Goal: Transaction & Acquisition: Book appointment/travel/reservation

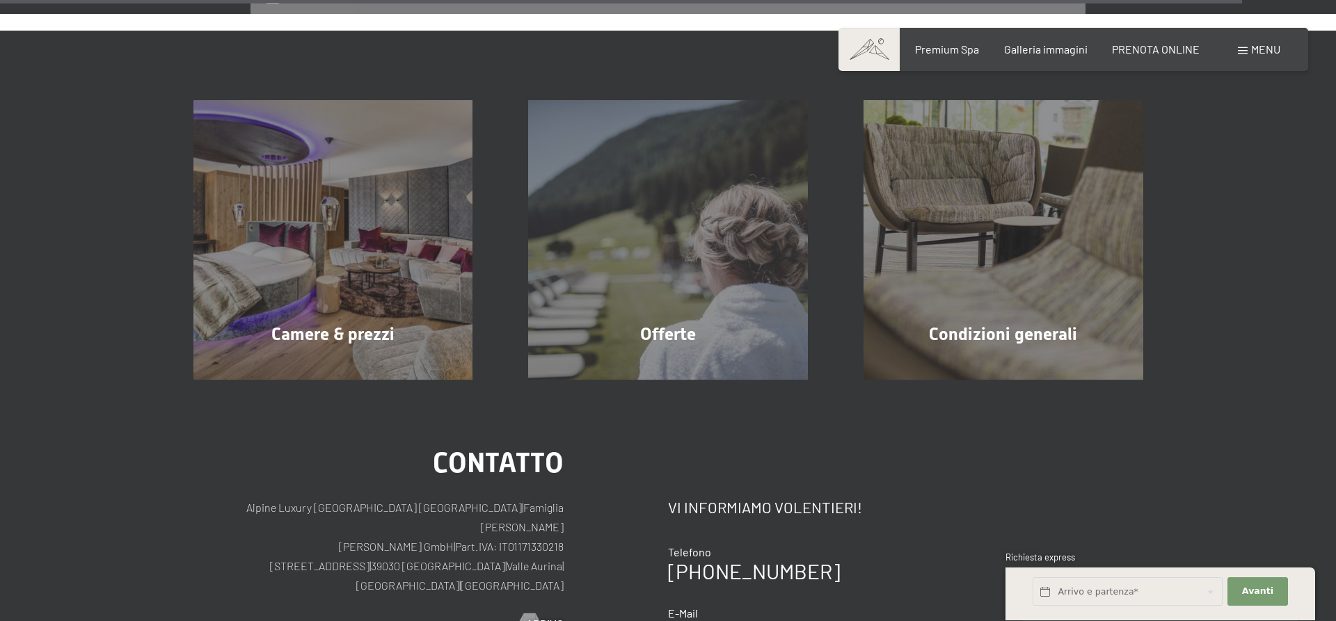
scroll to position [4759, 0]
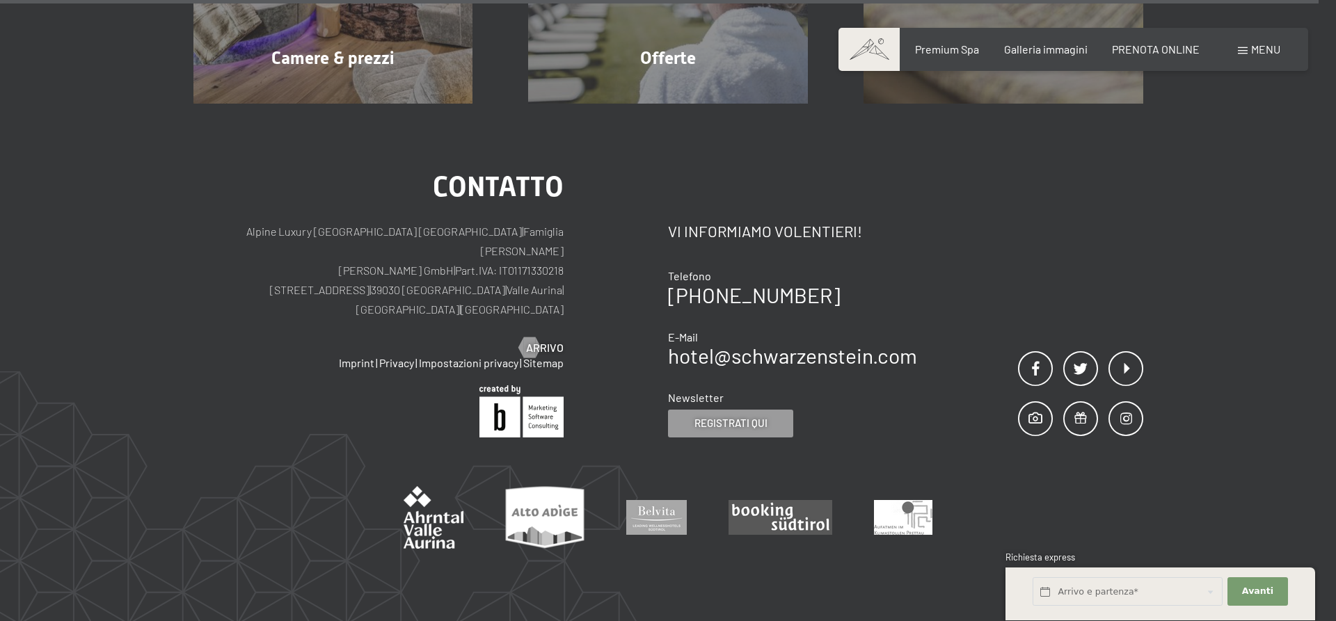
click at [1120, 502] on div "Contatto Alpine Luxury [GEOGRAPHIC_DATA] SCHWARZENSTEIN | Famiglia Zimmerhofer …" at bounding box center [668, 379] width 1336 height 550
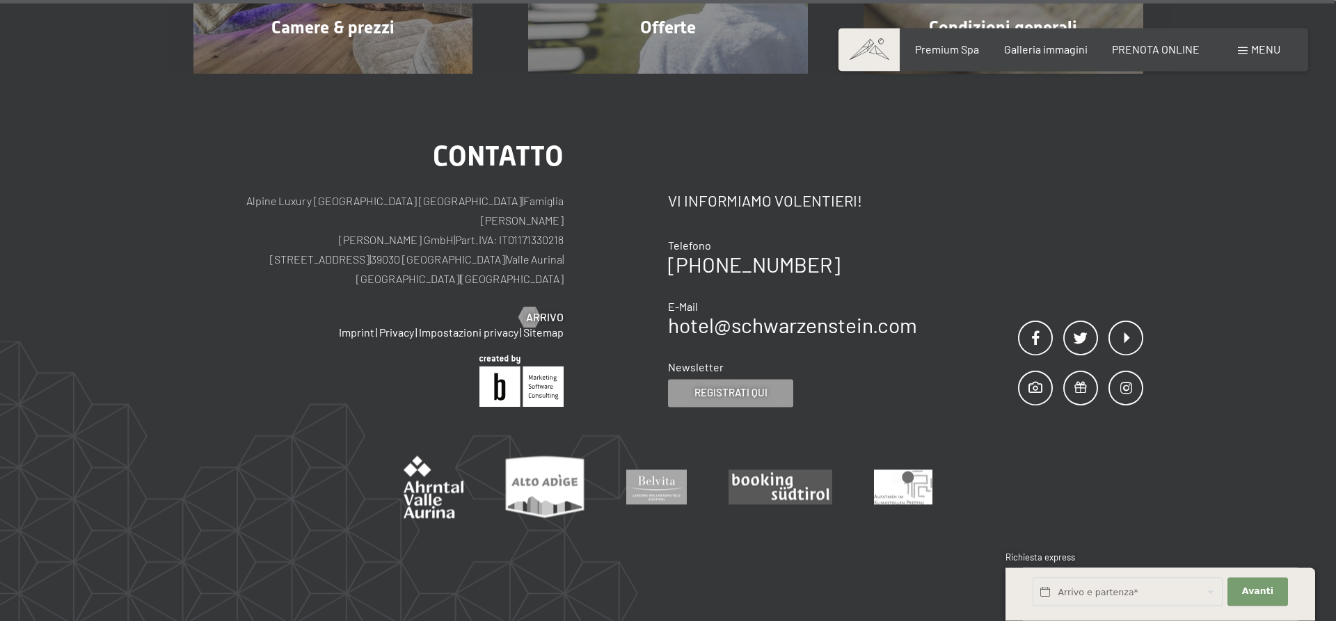
scroll to position [4821, 0]
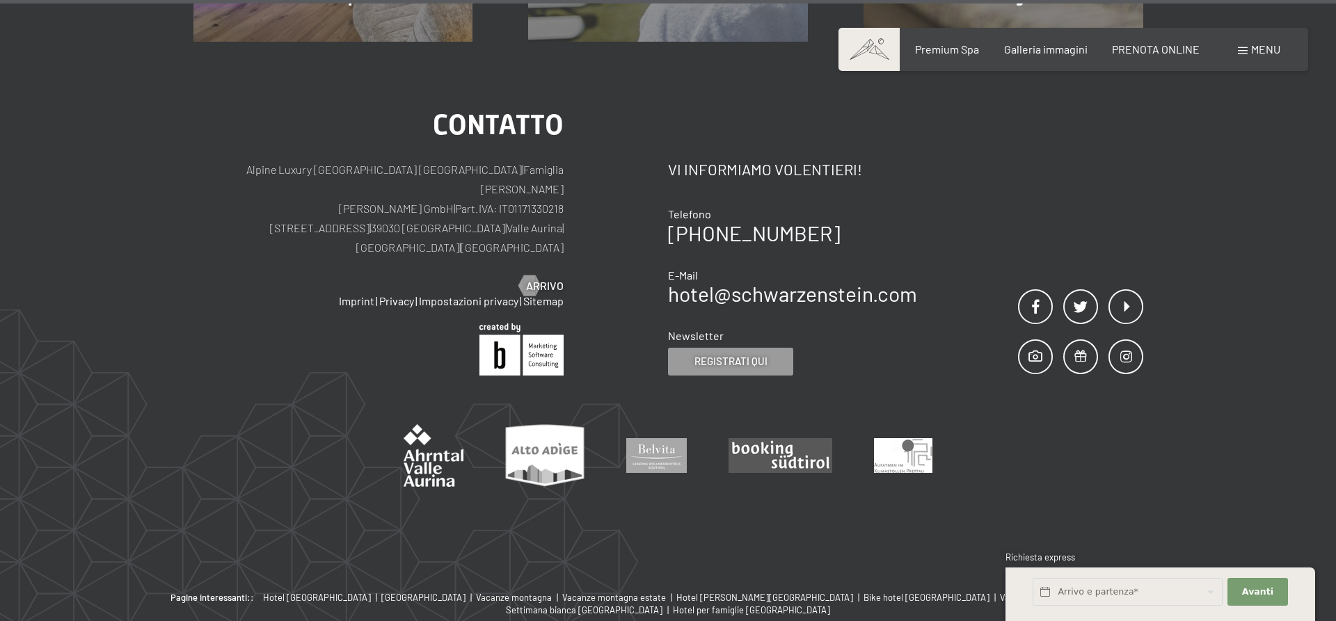
click at [1151, 42] on div "Prenotazione Richiesta Premium Spa Galleria immagini PRENOTA ONLINE Menu DE IT …" at bounding box center [1073, 49] width 414 height 15
click at [1151, 50] on span "PRENOTA ONLINE" at bounding box center [1156, 46] width 88 height 13
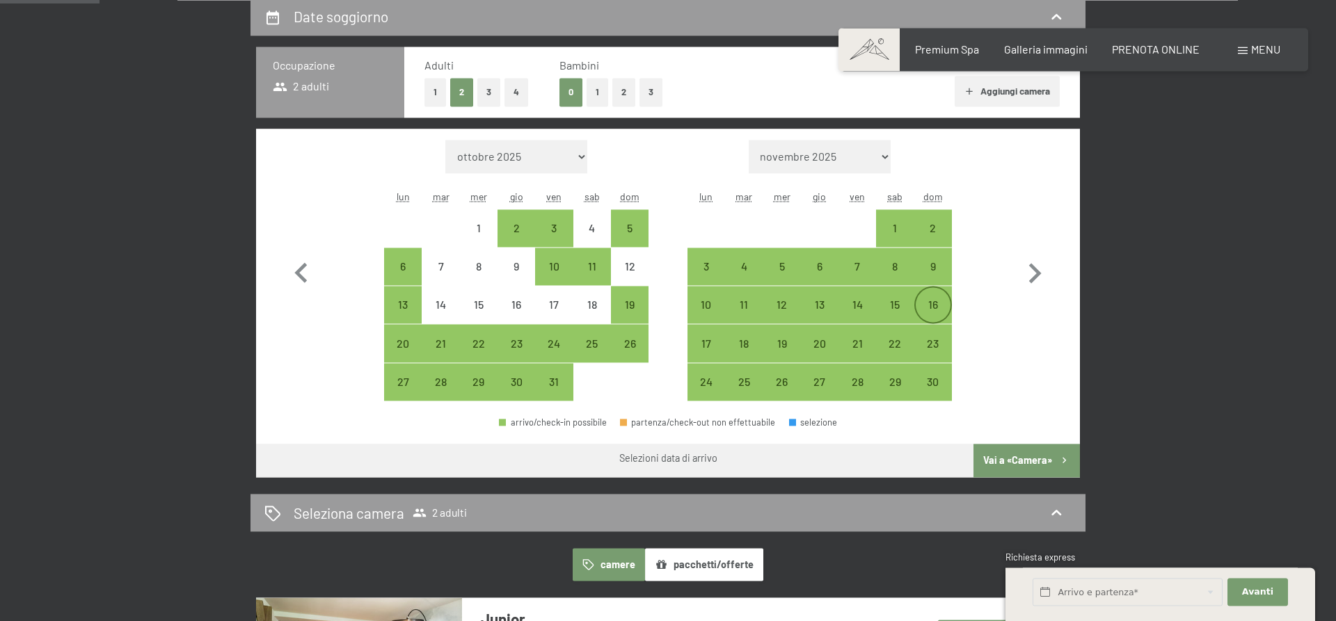
scroll to position [355, 0]
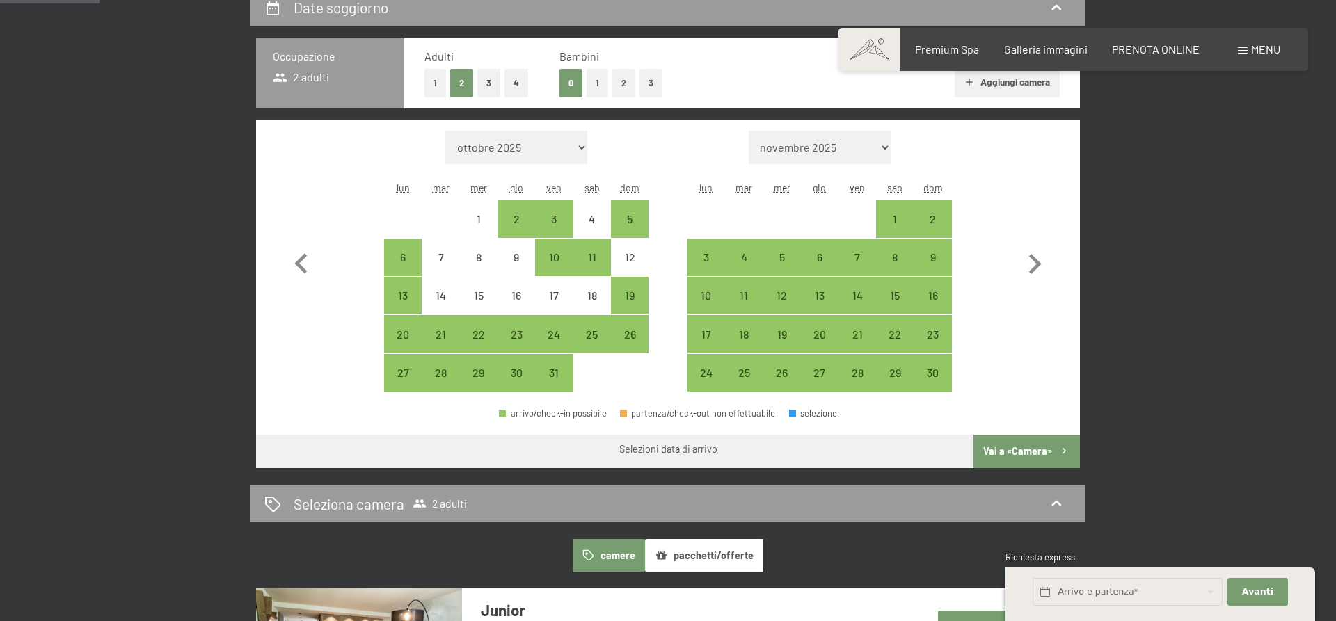
click at [749, 131] on select "novembre 2025 dicembre 2025 gennaio 2026 febbraio 2026 marzo 2026 aprile 2026 m…" at bounding box center [820, 147] width 143 height 33
select select "2025-12-01"
select select "2026-01-01"
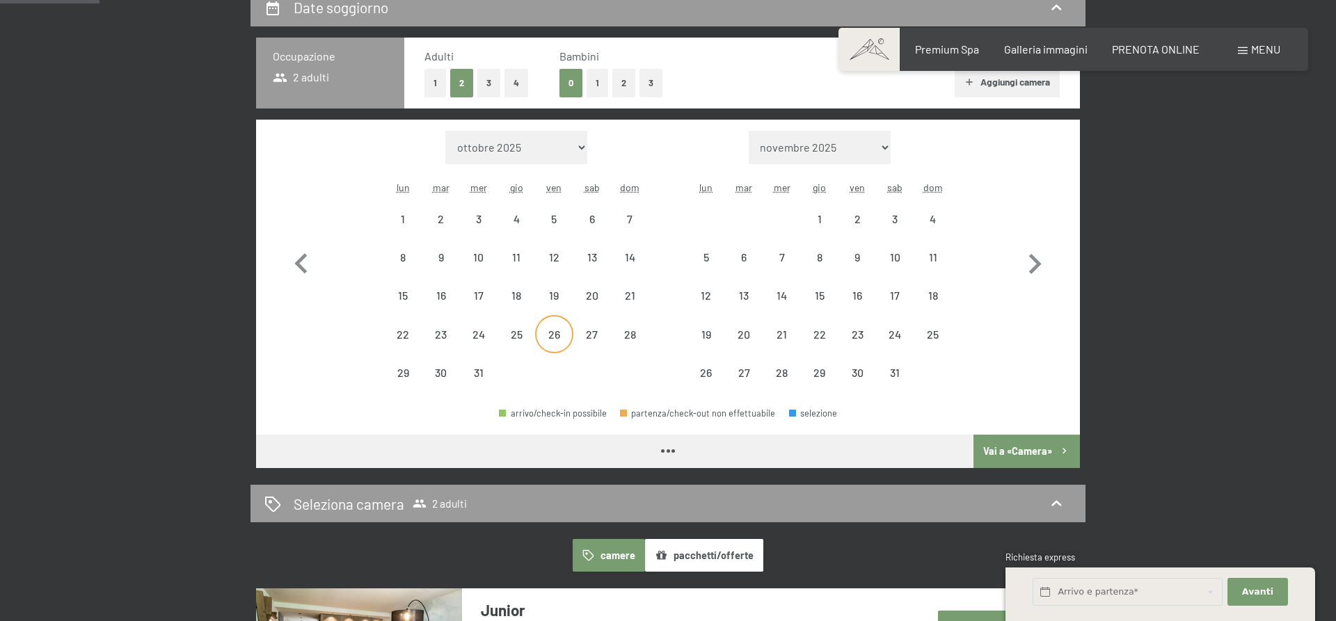
select select "2025-12-01"
select select "2026-01-01"
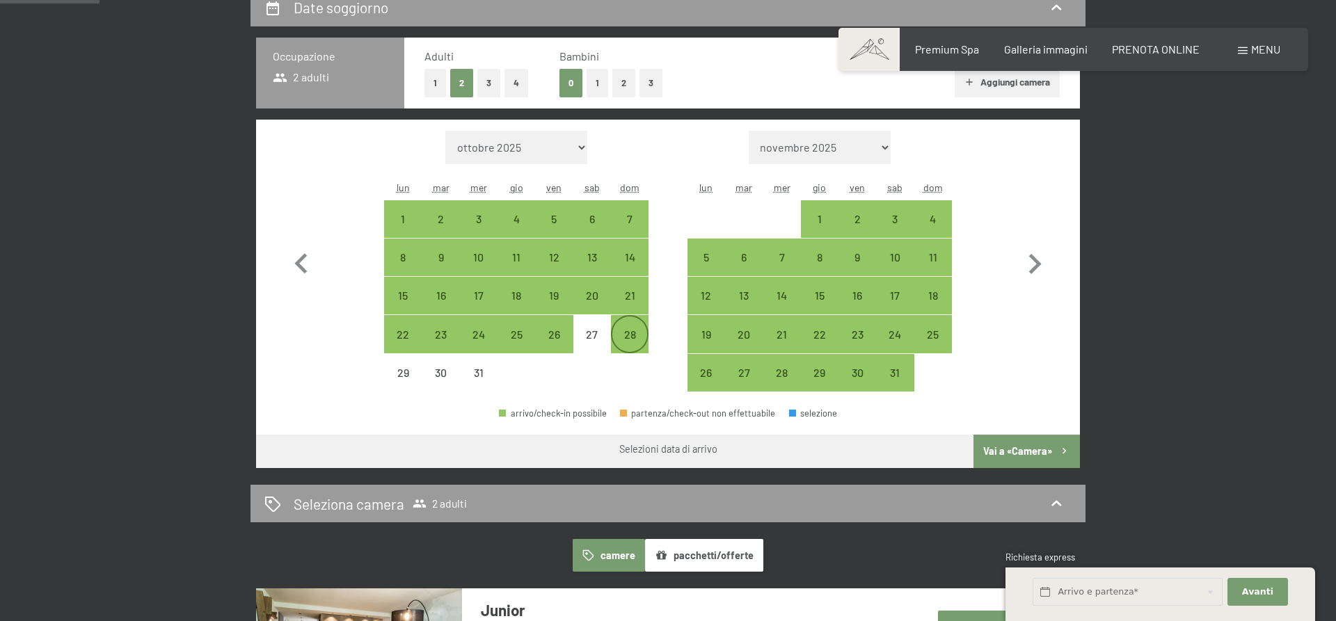
click at [621, 335] on div "28" at bounding box center [629, 346] width 35 height 35
select select "2025-12-01"
select select "2026-01-01"
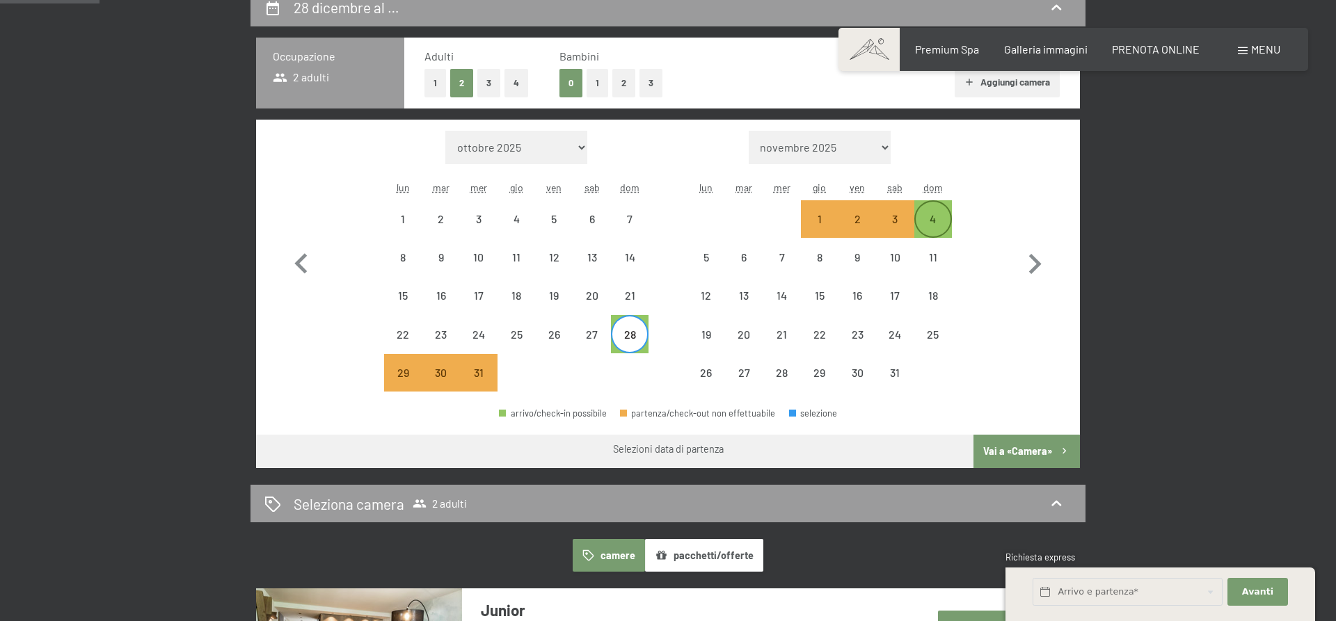
click at [934, 215] on div "4" at bounding box center [933, 231] width 35 height 35
select select "2025-12-01"
select select "2026-01-01"
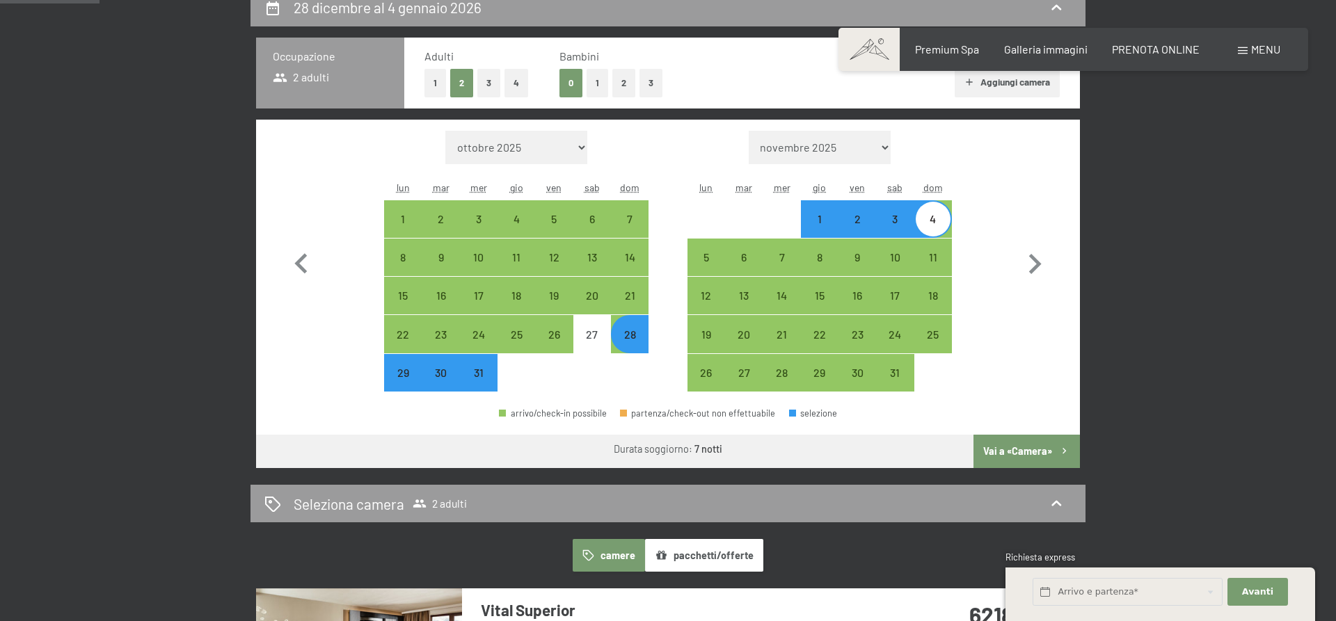
click at [591, 84] on button "1" at bounding box center [598, 83] width 22 height 29
select select "2025-12-01"
select select "2026-01-01"
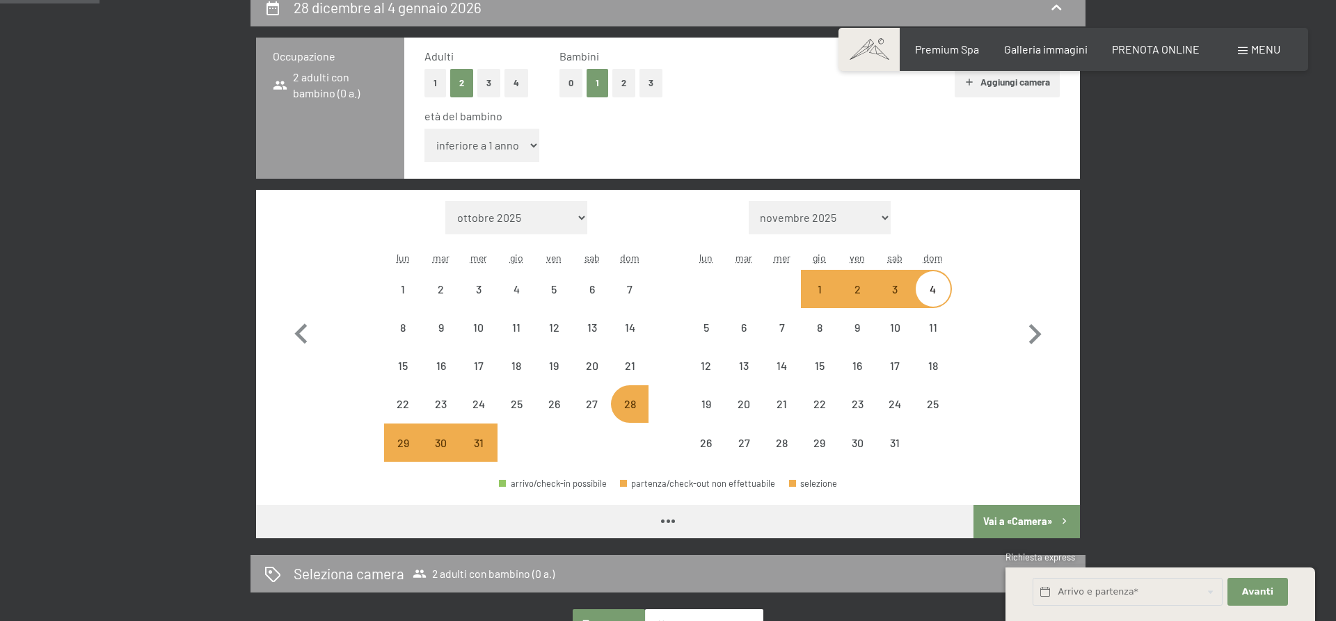
click at [425, 129] on select "inferiore a 1 anno 1 anno 2 anni 3 anni 4 anni 5 anni 6 anni 7 anni 8 anni 9 an…" at bounding box center [482, 145] width 115 height 33
select select "2025-12-01"
select select "2026-01-01"
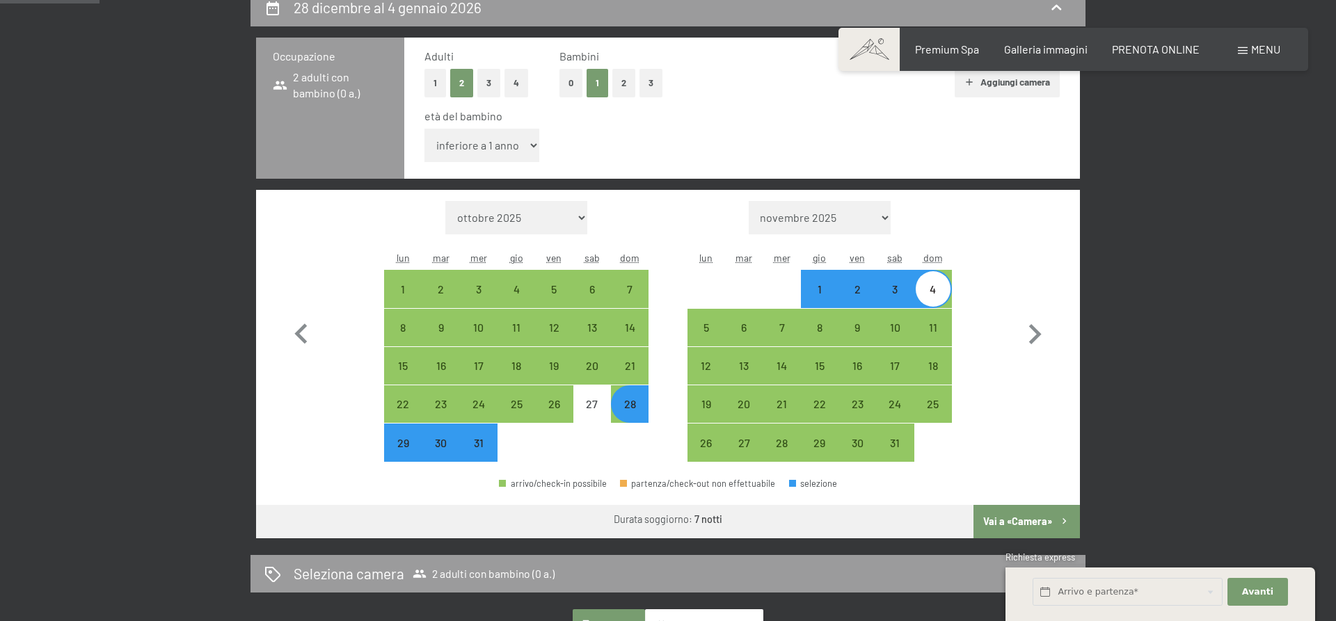
select select "4"
click option "4 anni" at bounding box center [0, 0] width 0 height 0
select select "2025-12-01"
select select "2026-01-01"
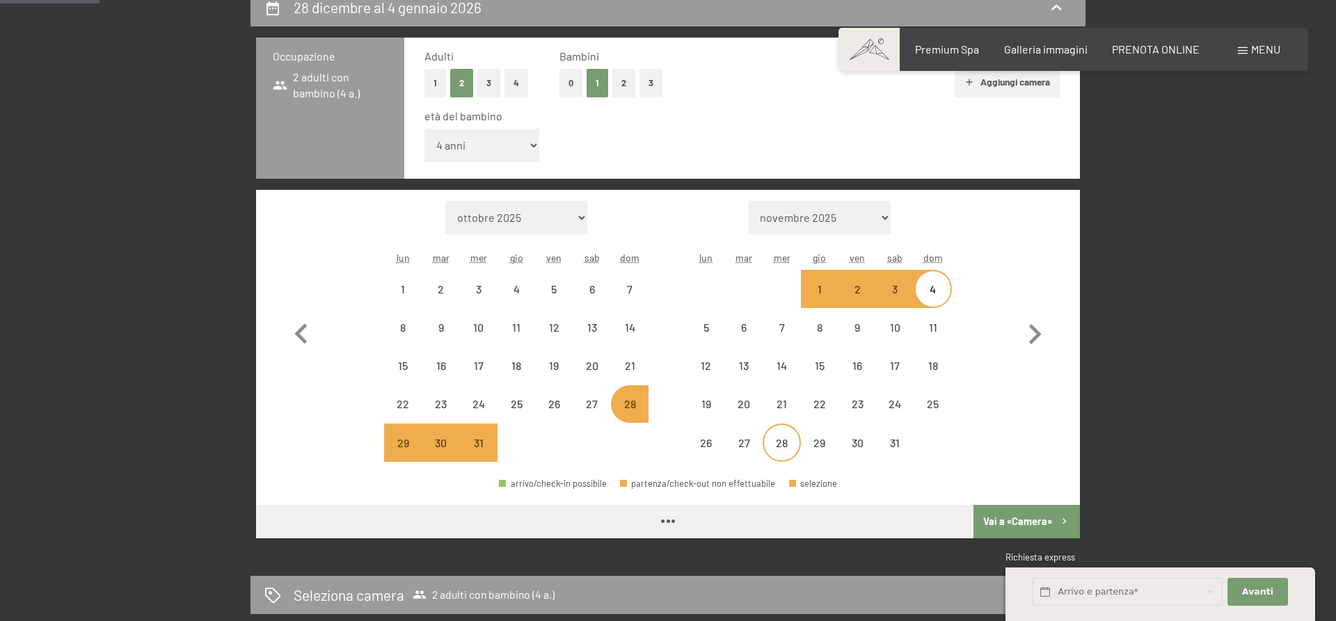
select select "2025-12-01"
select select "2026-01-01"
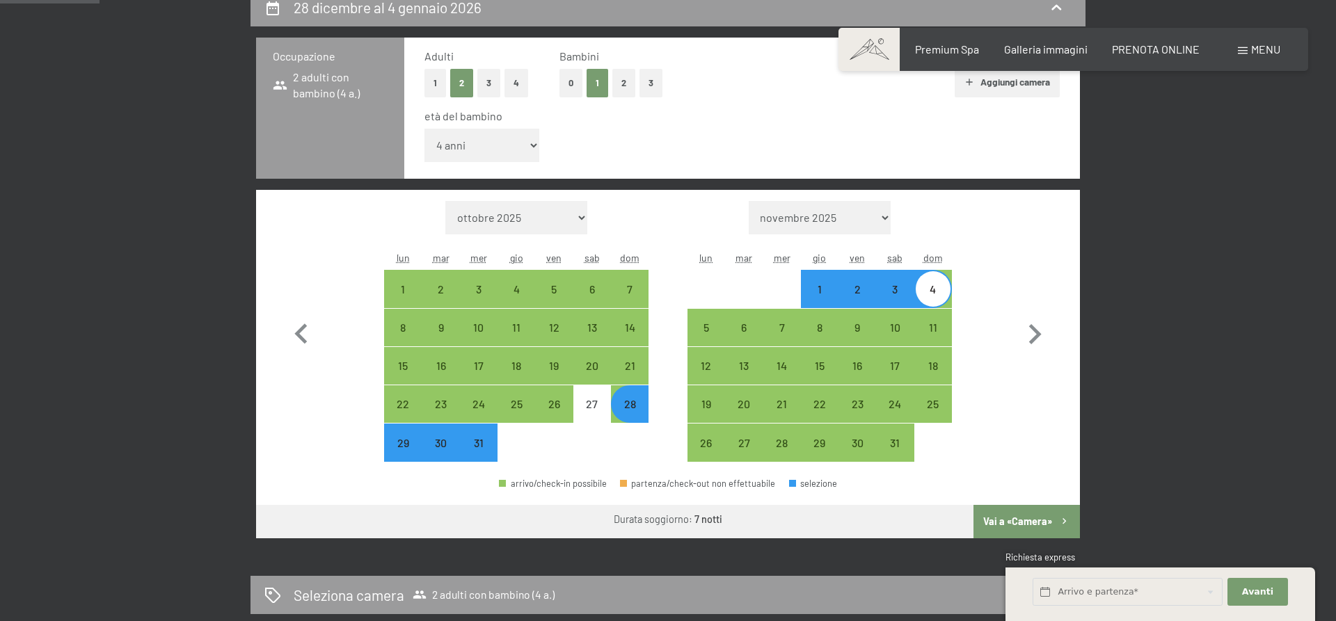
click at [1043, 522] on button "Vai a «Camera»" at bounding box center [1027, 521] width 106 height 33
select select "2025-12-01"
select select "2026-01-01"
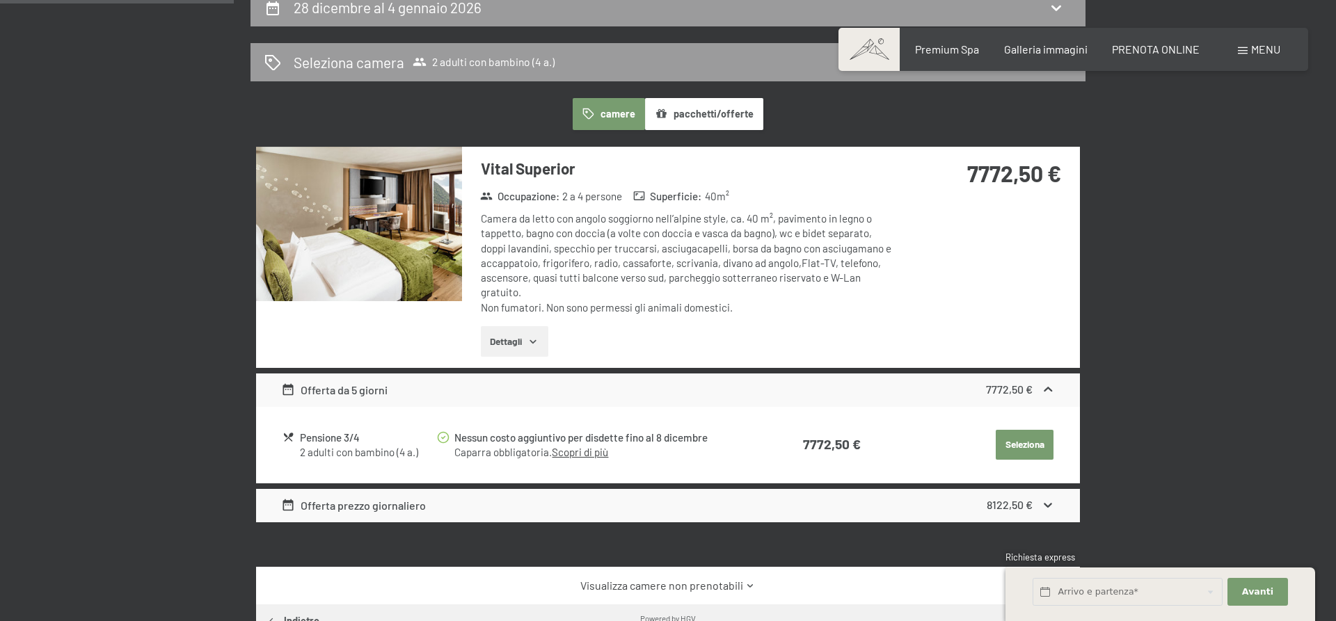
scroll to position [343, 0]
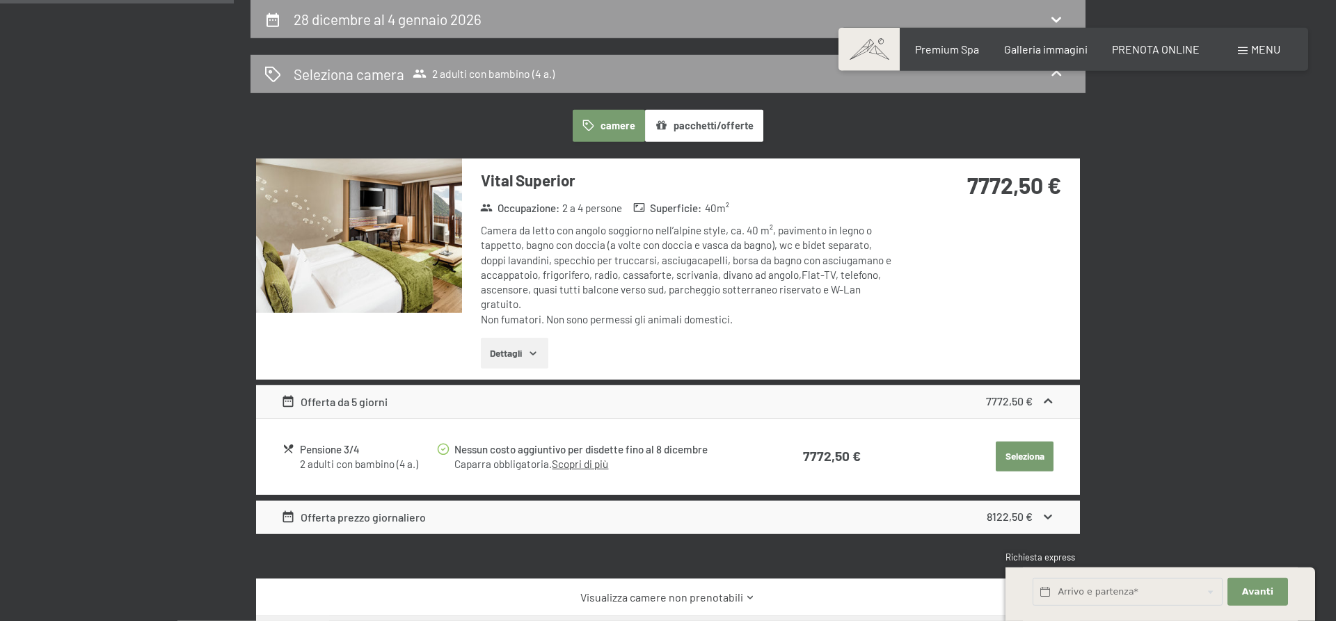
click at [1043, 523] on icon at bounding box center [1048, 517] width 15 height 15
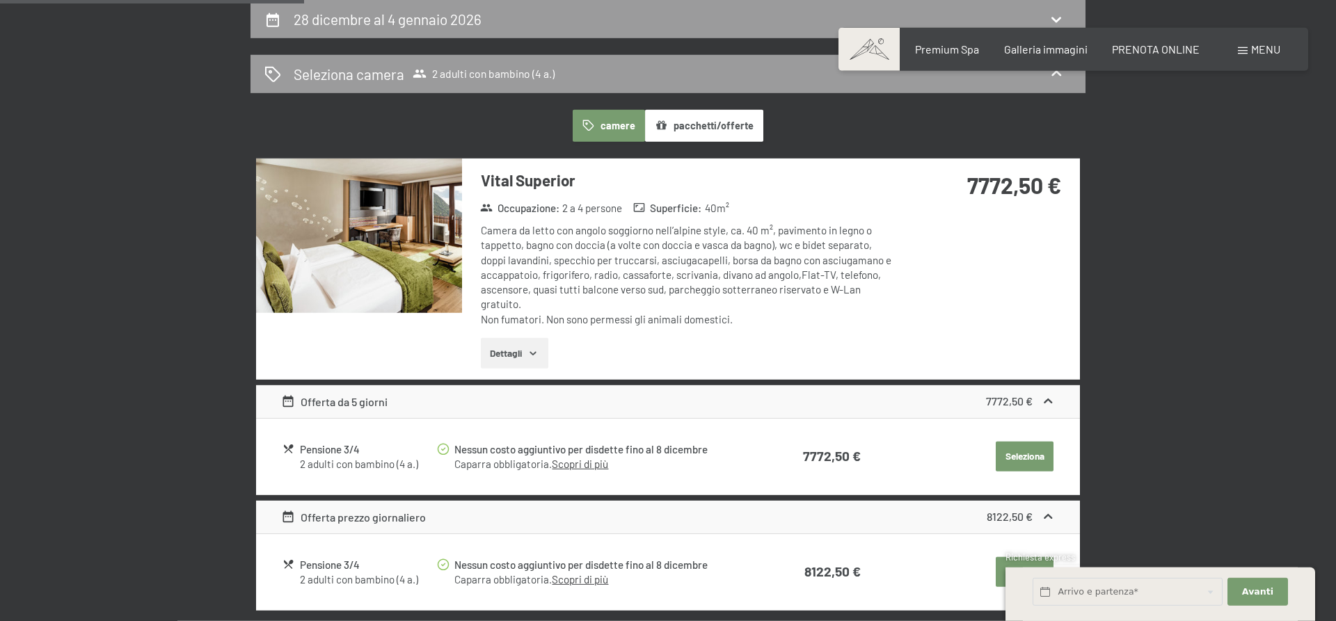
click at [1269, 511] on div "28 dicembre al 4 gennaio 2026 Seleziona camera 2 adulti con bambino (4 a.) came…" at bounding box center [668, 418] width 1336 height 836
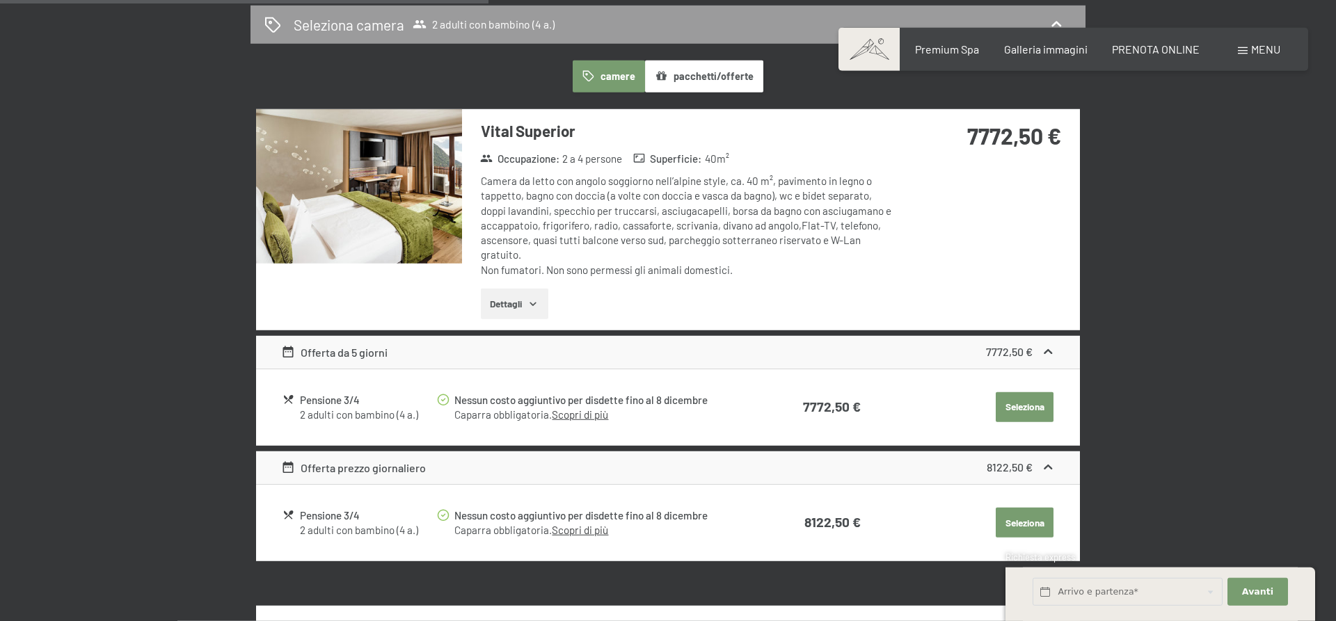
scroll to position [556, 0]
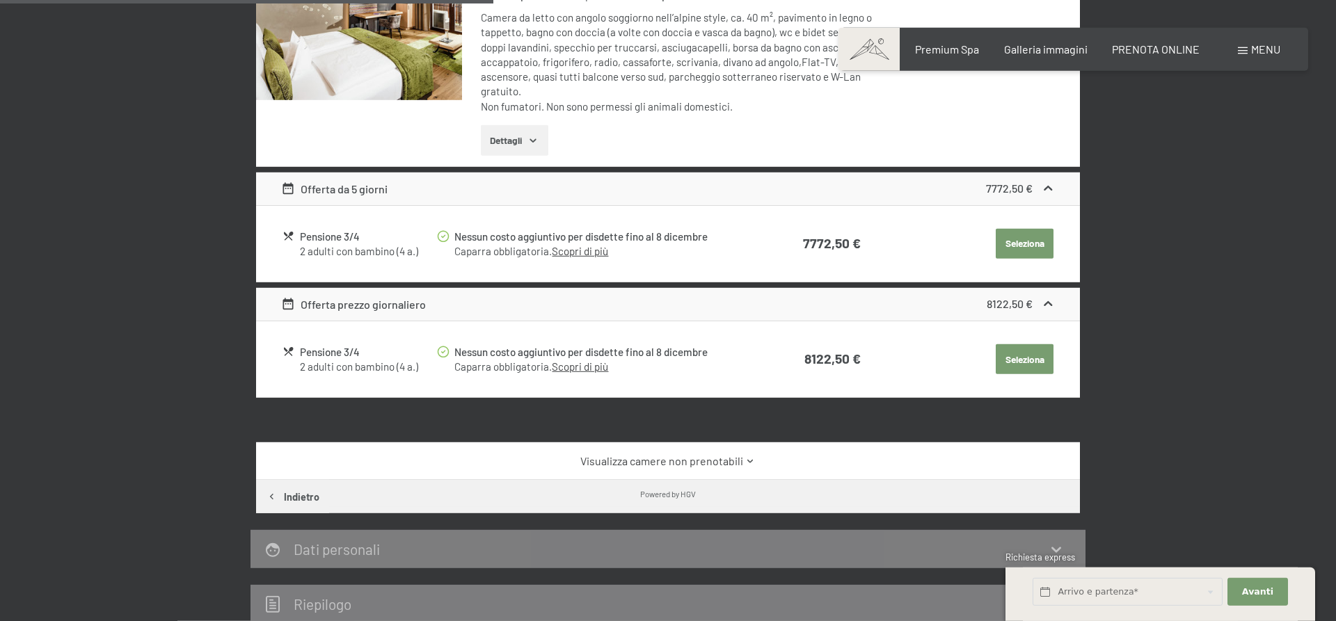
click at [1194, 457] on div "28 dicembre al 4 gennaio 2026 Seleziona camera 2 adulti con bambino (4 a.) came…" at bounding box center [668, 205] width 1054 height 836
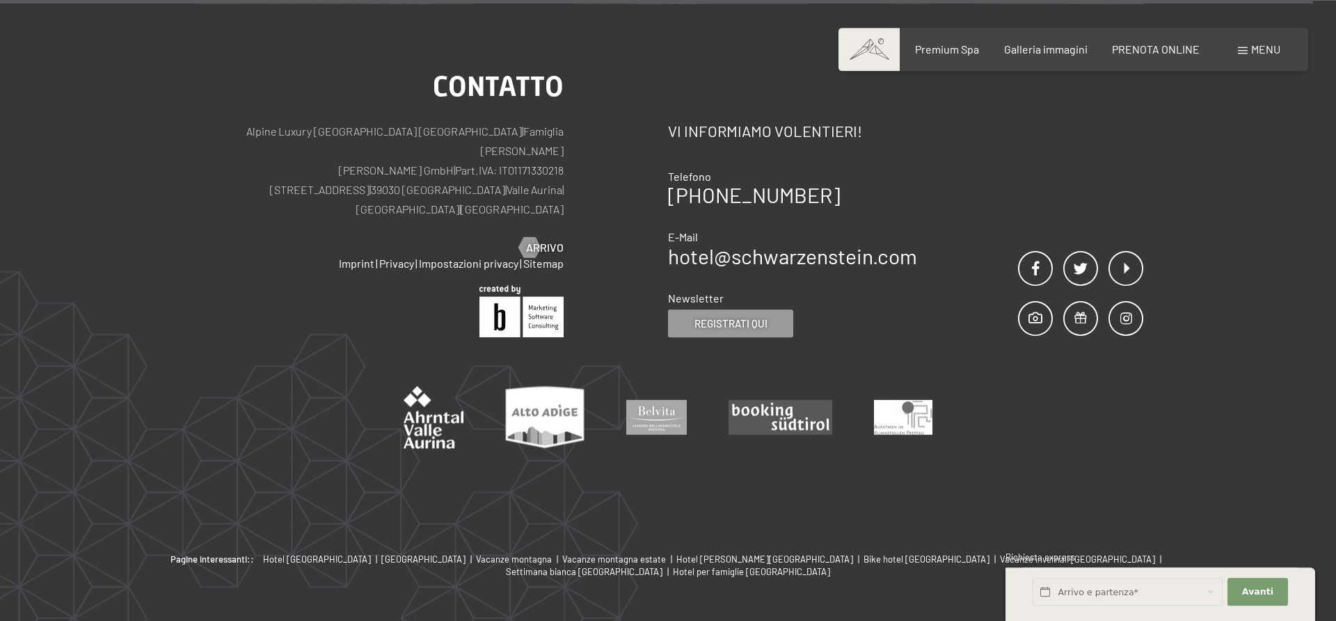
scroll to position [1569, 0]
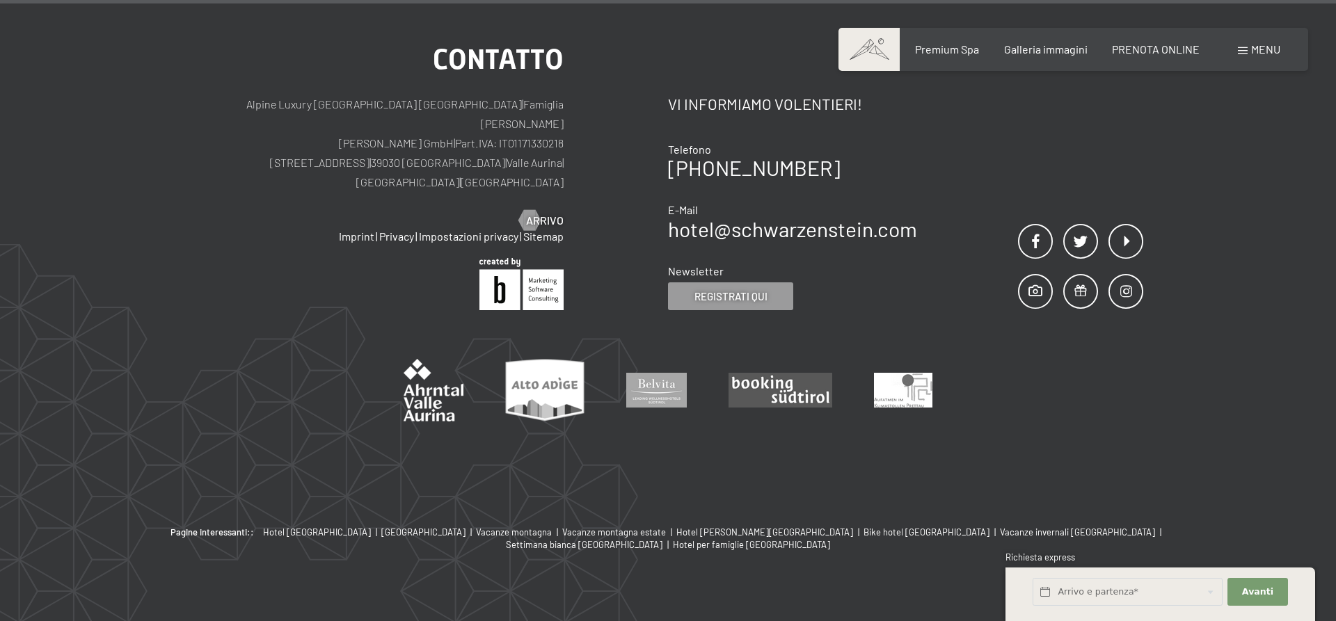
click at [1253, 49] on span "Menu" at bounding box center [1265, 48] width 29 height 13
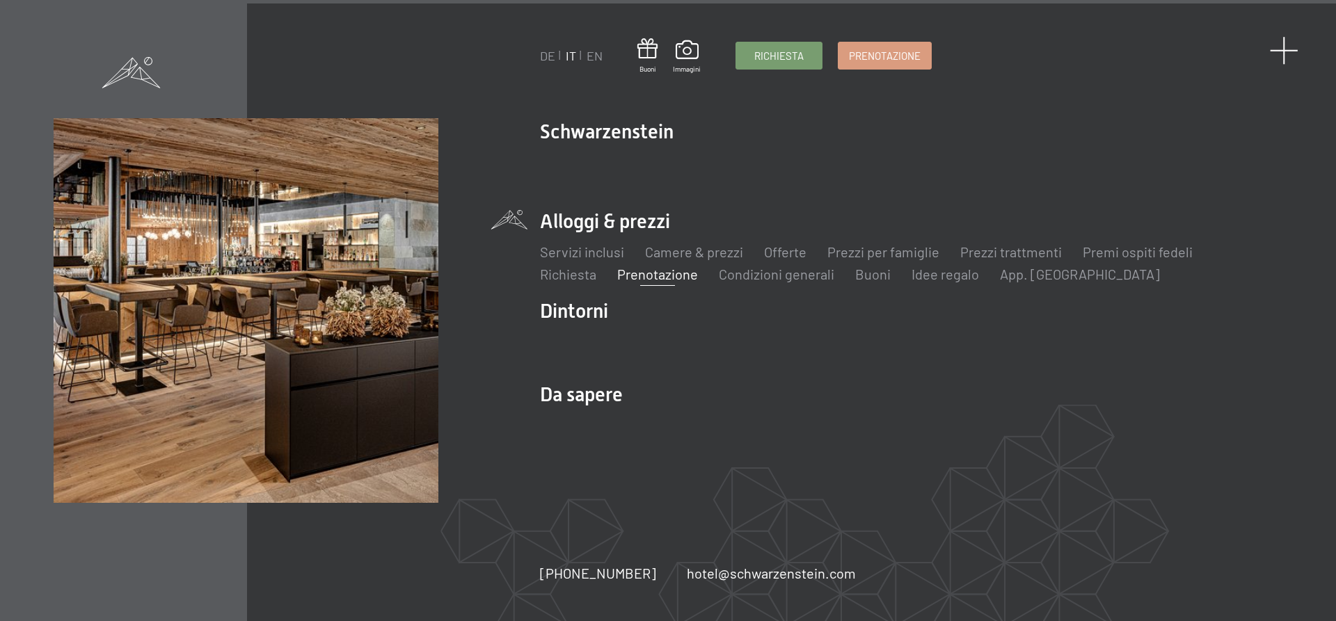
click at [1288, 54] on span at bounding box center [1284, 50] width 29 height 29
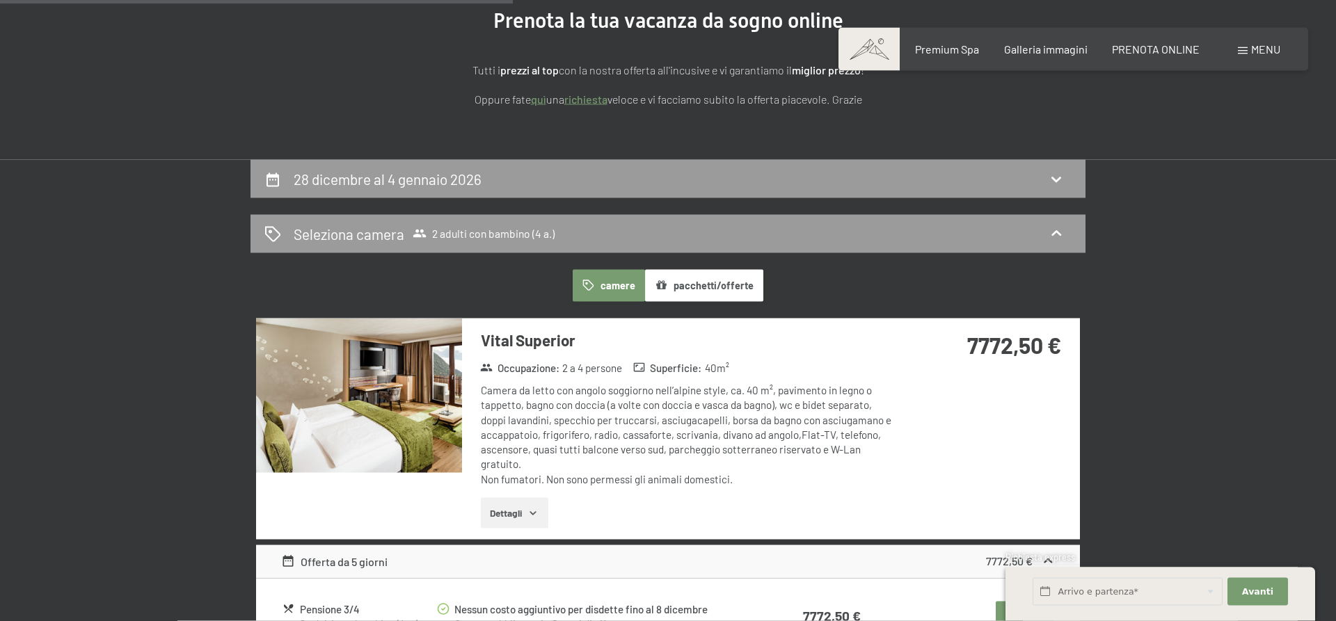
scroll to position [0, 0]
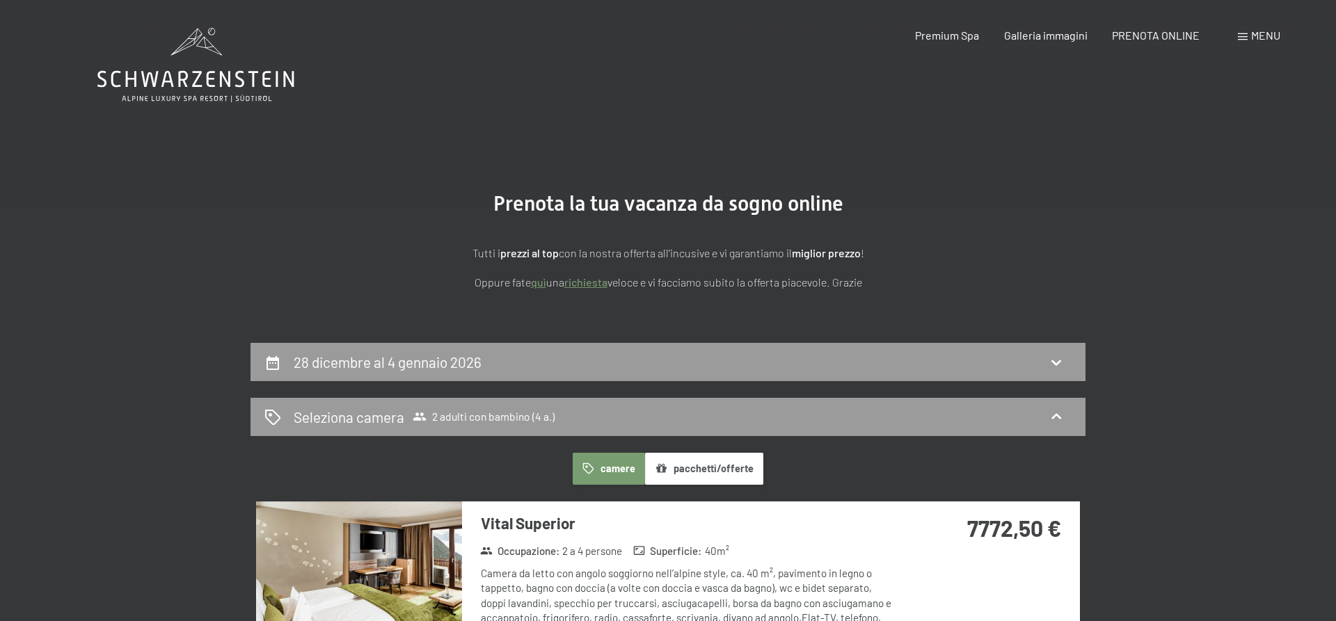
click at [216, 85] on icon at bounding box center [195, 65] width 197 height 74
